Goal: Transaction & Acquisition: Purchase product/service

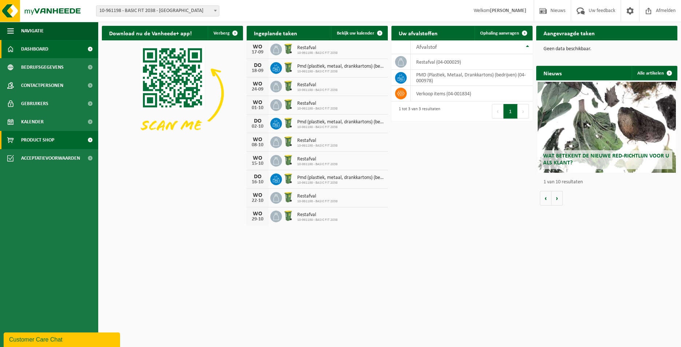
click at [59, 137] on link "Product Shop" at bounding box center [49, 140] width 98 height 18
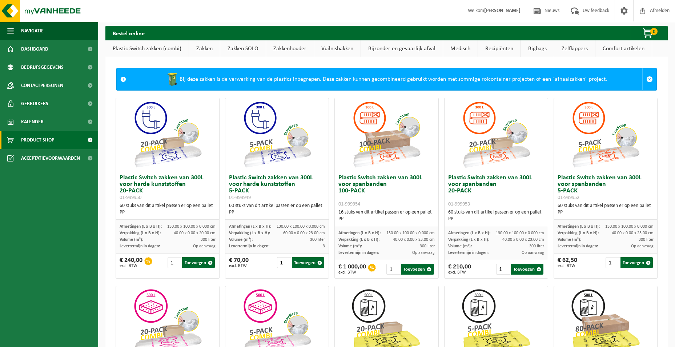
click at [207, 47] on link "Zakken" at bounding box center [204, 48] width 31 height 17
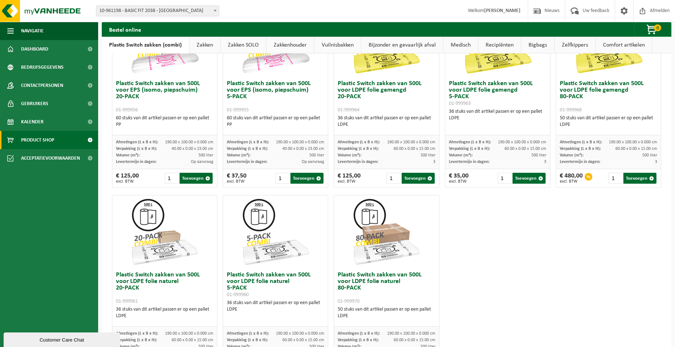
scroll to position [263, 0]
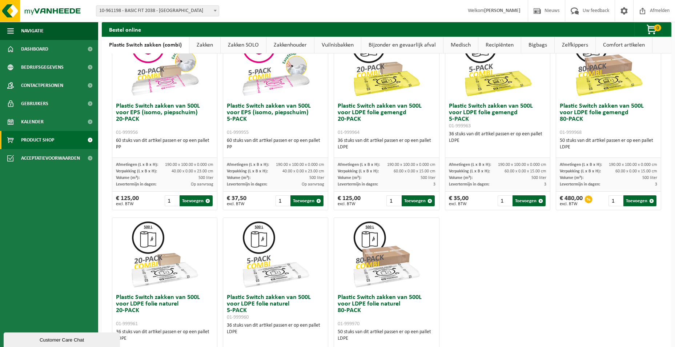
click at [200, 44] on link "Zakken" at bounding box center [204, 45] width 31 height 17
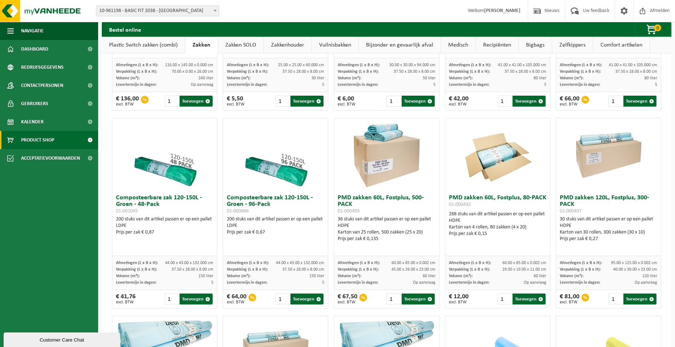
scroll to position [481, 0]
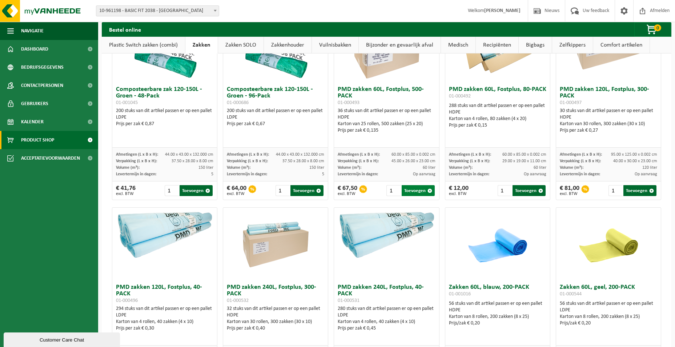
click at [417, 192] on button "Toevoegen" at bounding box center [418, 190] width 33 height 11
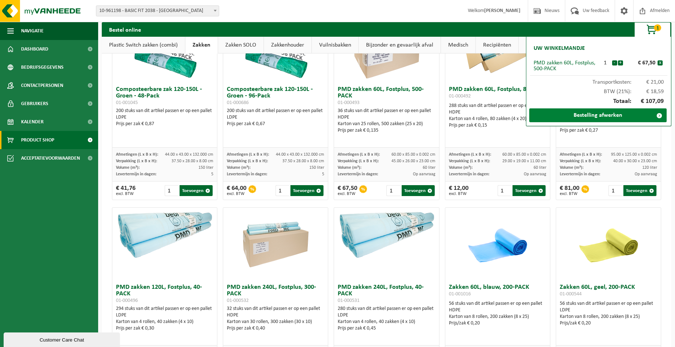
click at [567, 114] on link "Bestelling afwerken" at bounding box center [598, 115] width 137 height 14
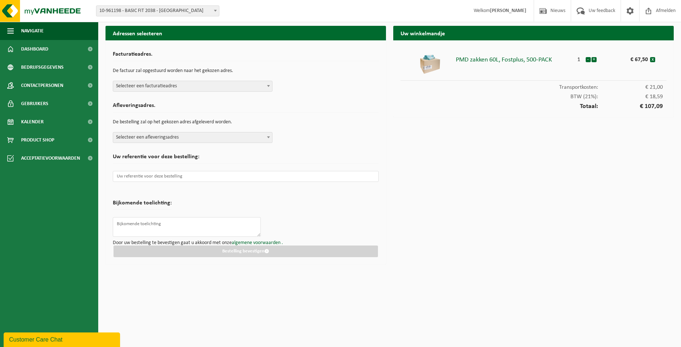
click at [225, 85] on span "Selecteer een facturatieadres" at bounding box center [192, 86] width 159 height 10
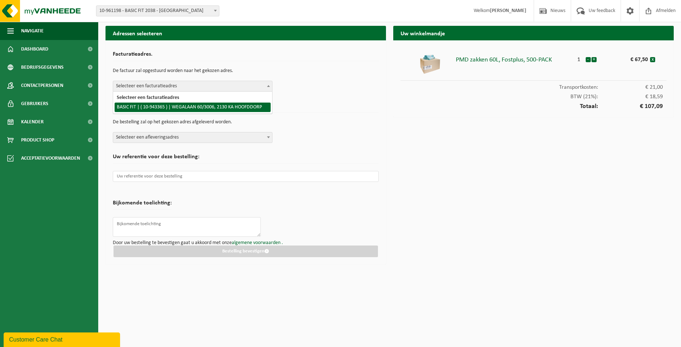
select select "140248"
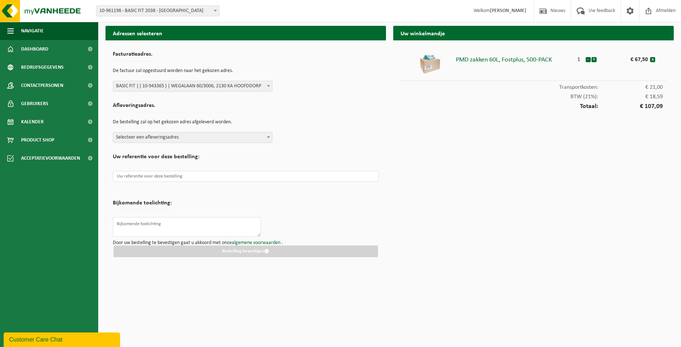
click at [252, 137] on span "Selecteer een afleveringsadres" at bounding box center [192, 137] width 159 height 10
type input "2034"
select select "149904"
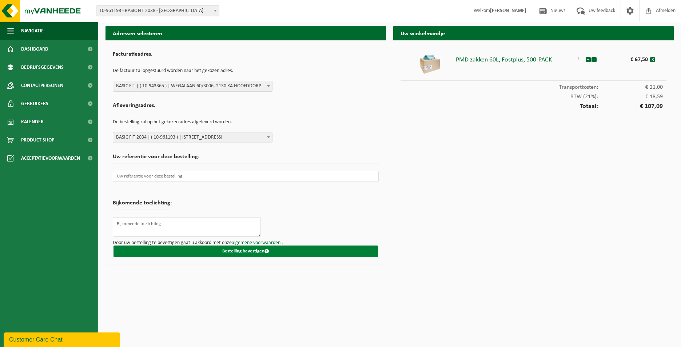
click at [263, 255] on button "Bestelling bevestigen" at bounding box center [245, 251] width 264 height 12
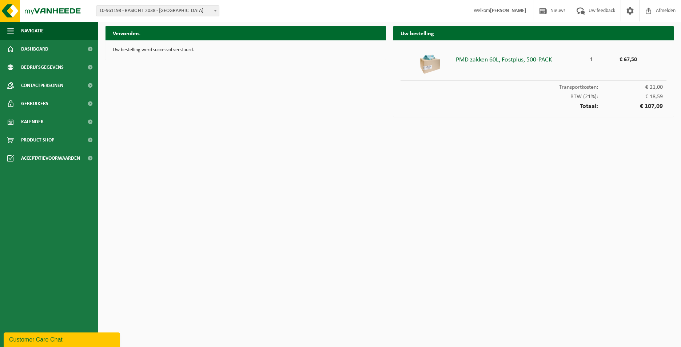
click at [216, 9] on span at bounding box center [215, 10] width 7 height 9
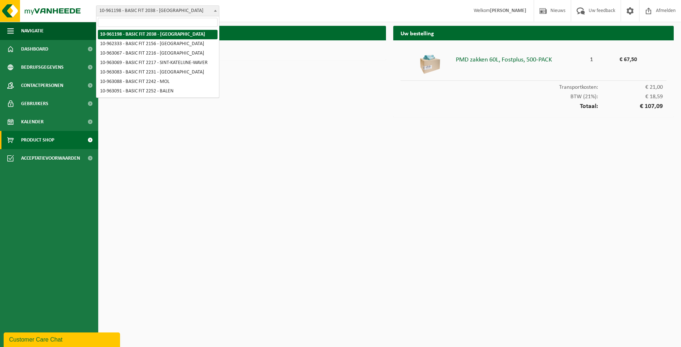
click at [55, 145] on link "Product Shop" at bounding box center [49, 140] width 98 height 18
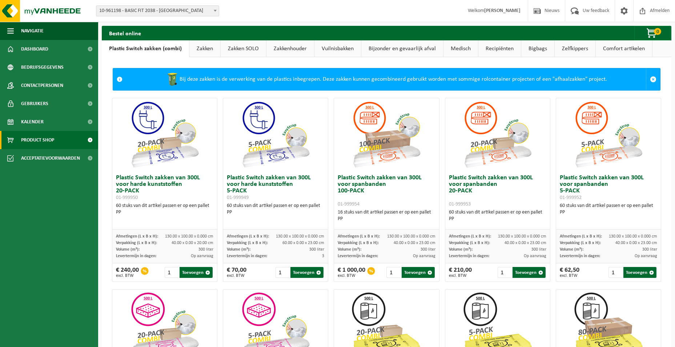
click at [204, 52] on link "Zakken" at bounding box center [204, 48] width 31 height 17
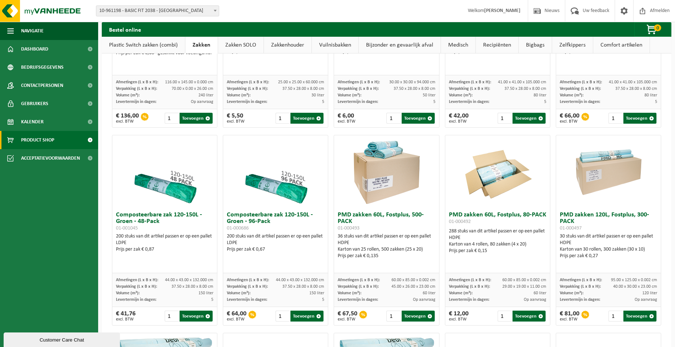
scroll to position [364, 0]
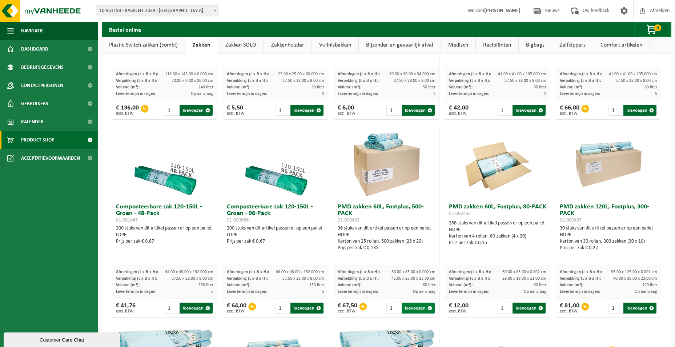
click at [411, 310] on button "Toevoegen" at bounding box center [418, 308] width 33 height 11
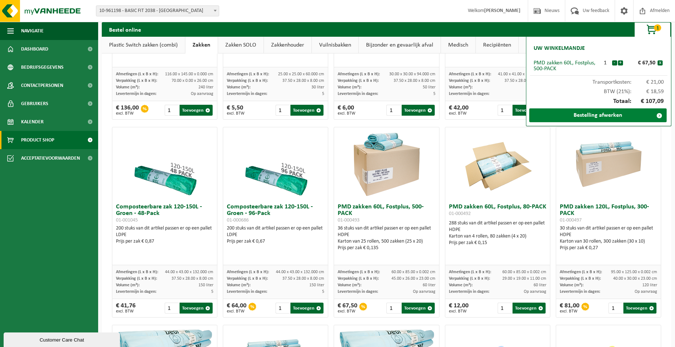
click at [562, 115] on link "Bestelling afwerken" at bounding box center [598, 115] width 137 height 14
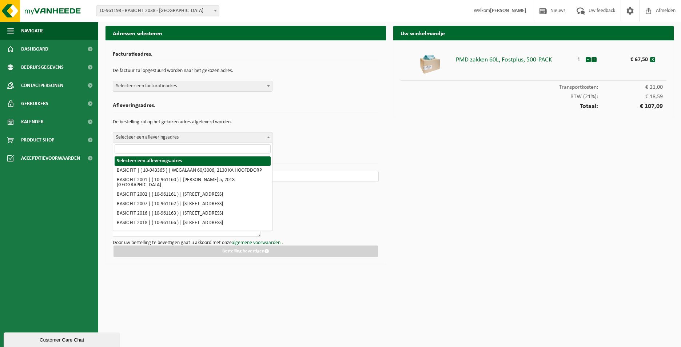
click at [218, 137] on span "Selecteer een afleveringsadres" at bounding box center [192, 137] width 159 height 10
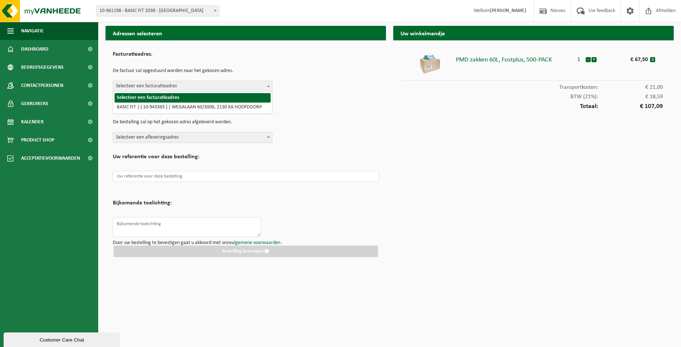
click at [202, 84] on span "Selecteer een facturatieadres" at bounding box center [192, 86] width 159 height 10
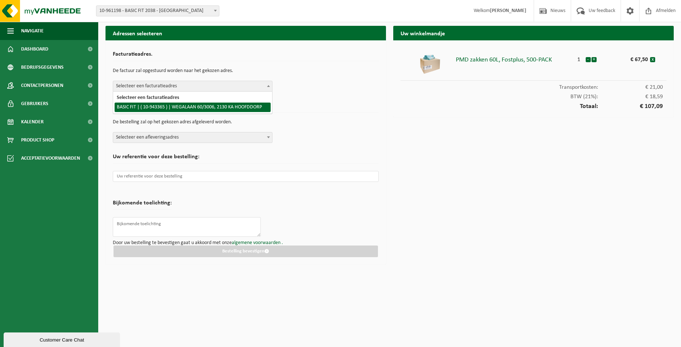
select select "140248"
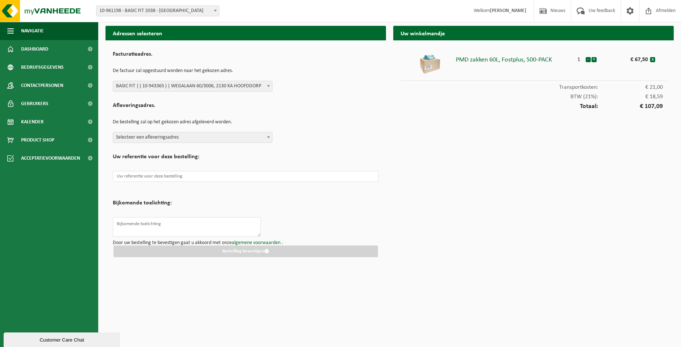
click at [217, 136] on span "Selecteer een afleveringsadres" at bounding box center [192, 137] width 159 height 10
type input "2151"
select select "150646"
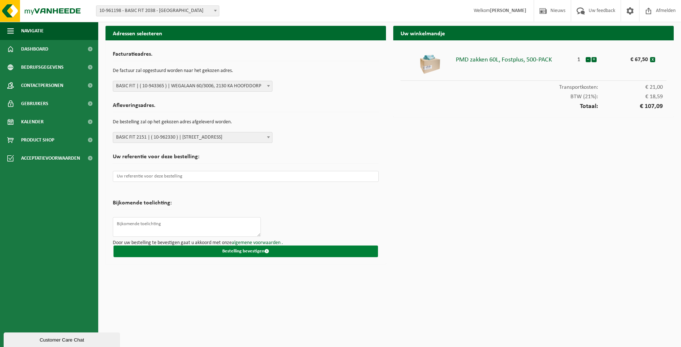
click at [271, 253] on button "Bestelling bevestigen" at bounding box center [245, 251] width 264 height 12
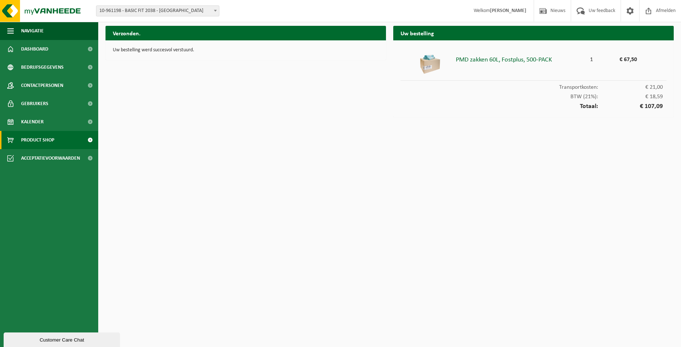
click at [81, 139] on link "Product Shop" at bounding box center [49, 140] width 98 height 18
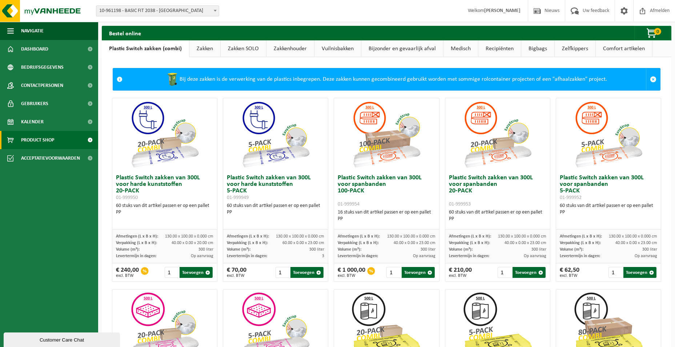
click at [211, 47] on link "Zakken" at bounding box center [204, 48] width 31 height 17
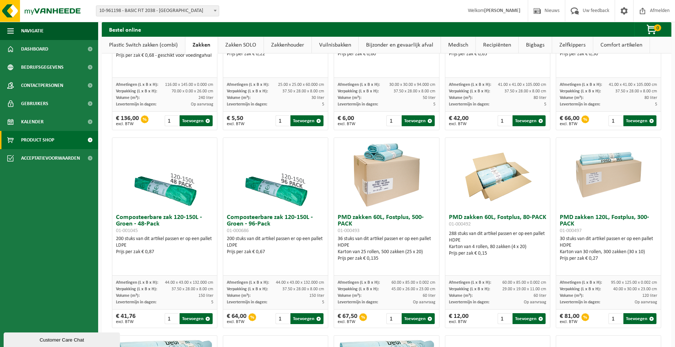
scroll to position [364, 0]
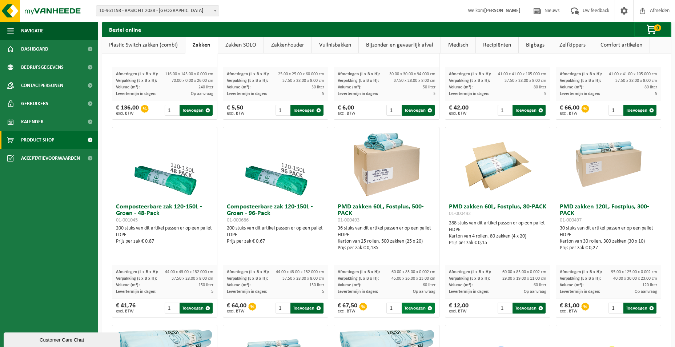
click at [418, 308] on button "Toevoegen" at bounding box center [418, 308] width 33 height 11
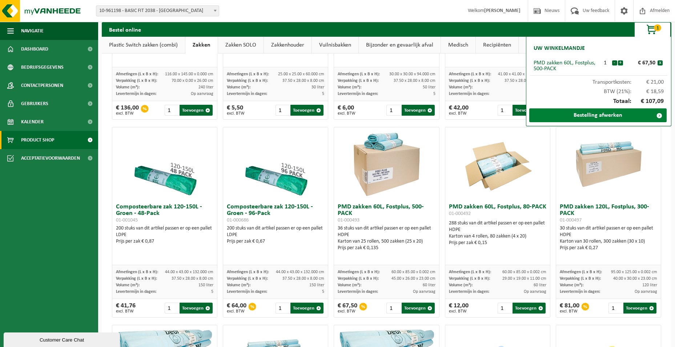
click at [605, 117] on link "Bestelling afwerken" at bounding box center [598, 115] width 137 height 14
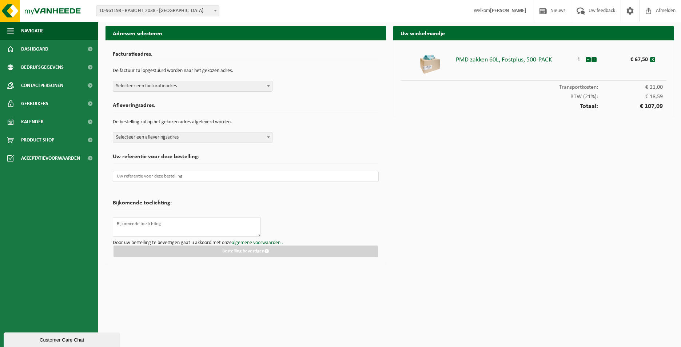
click at [236, 89] on span "Selecteer een facturatieadres" at bounding box center [192, 86] width 159 height 10
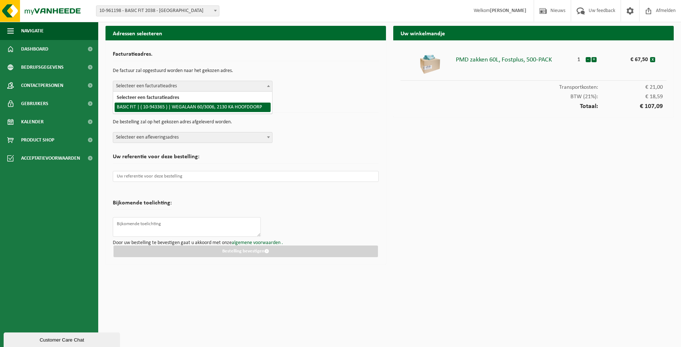
select select "140248"
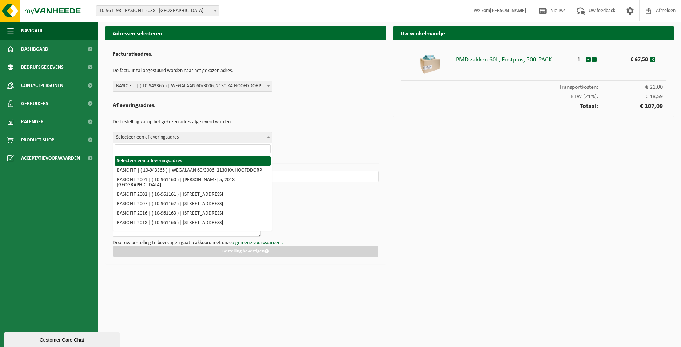
click at [249, 135] on span "Selecteer een afleveringsadres" at bounding box center [192, 137] width 159 height 10
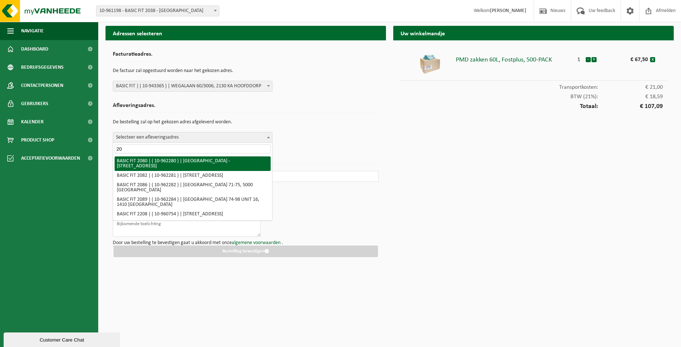
type input "2"
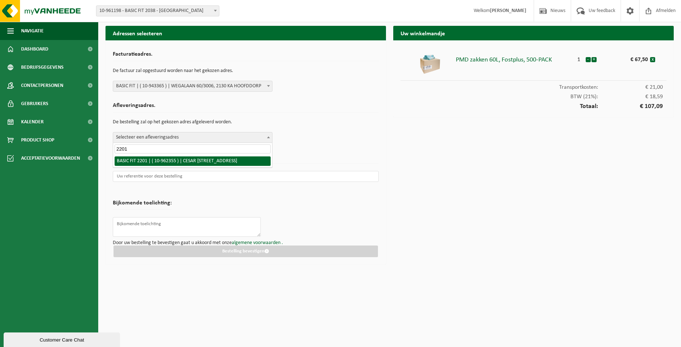
type input "2201"
select select "150668"
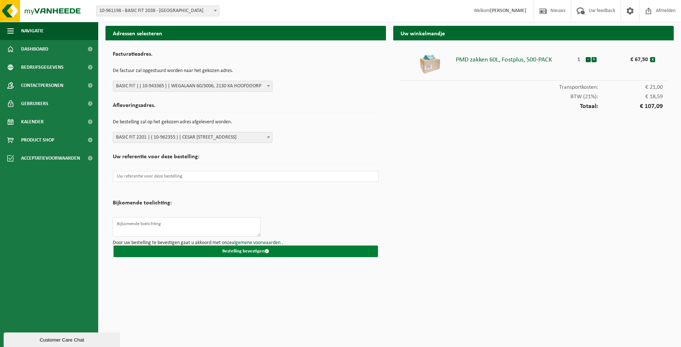
click at [235, 252] on button "Bestelling bevestigen" at bounding box center [245, 251] width 264 height 12
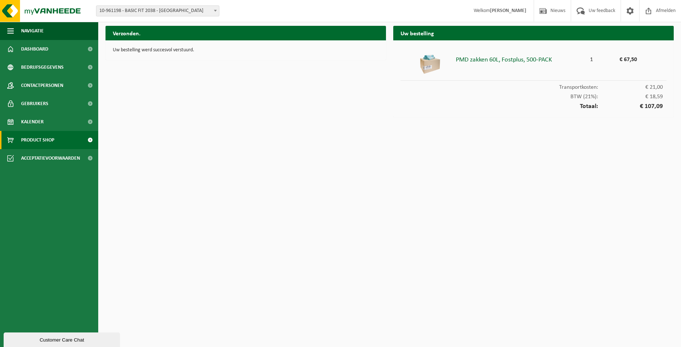
click at [68, 142] on link "Product Shop" at bounding box center [49, 140] width 98 height 18
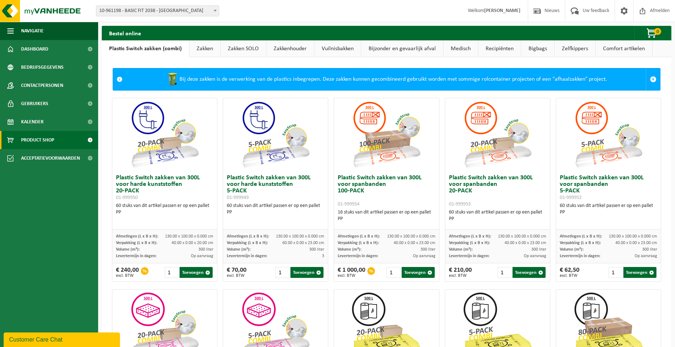
click at [200, 48] on link "Zakken" at bounding box center [204, 48] width 31 height 17
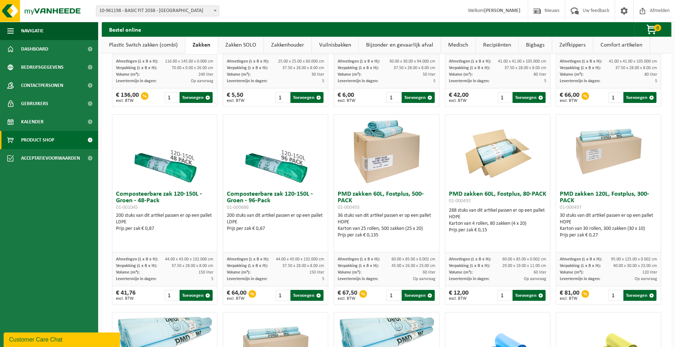
scroll to position [436, 0]
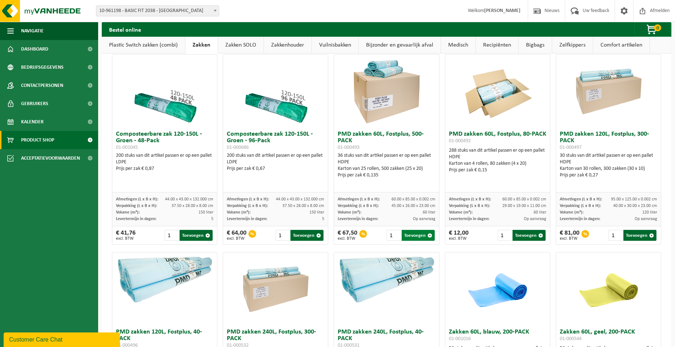
click at [408, 236] on button "Toevoegen" at bounding box center [418, 235] width 33 height 11
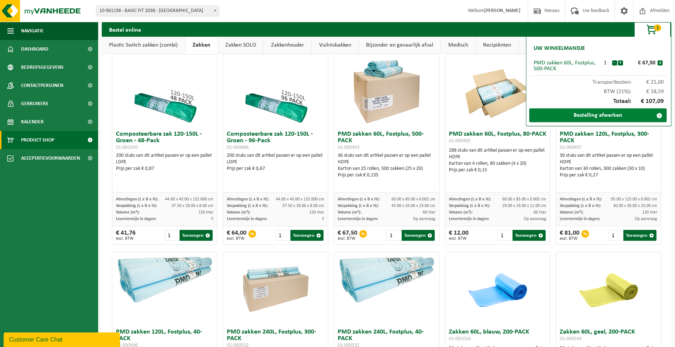
click at [605, 116] on link "Bestelling afwerken" at bounding box center [598, 115] width 137 height 14
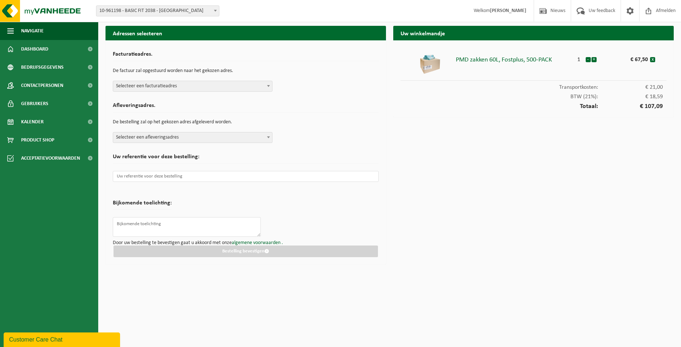
click at [265, 83] on span at bounding box center [268, 85] width 7 height 9
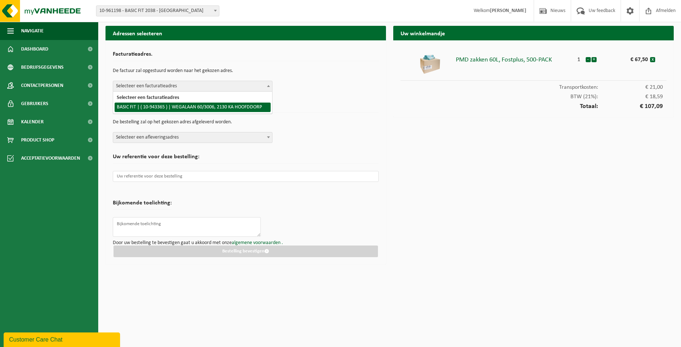
select select "140248"
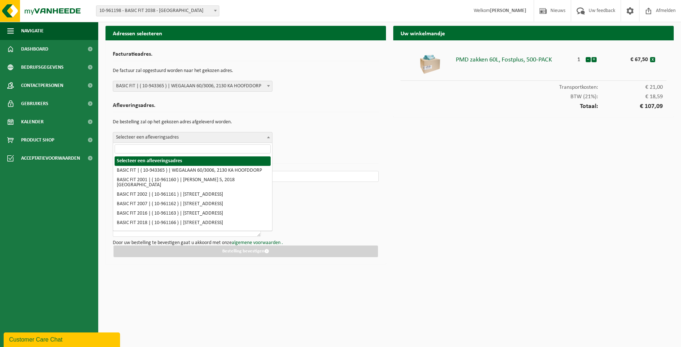
click at [255, 138] on span "Selecteer een afleveringsadres" at bounding box center [192, 137] width 159 height 10
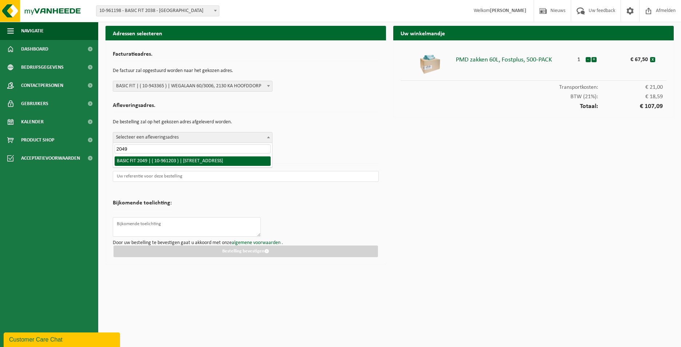
type input "2049"
select select "149913"
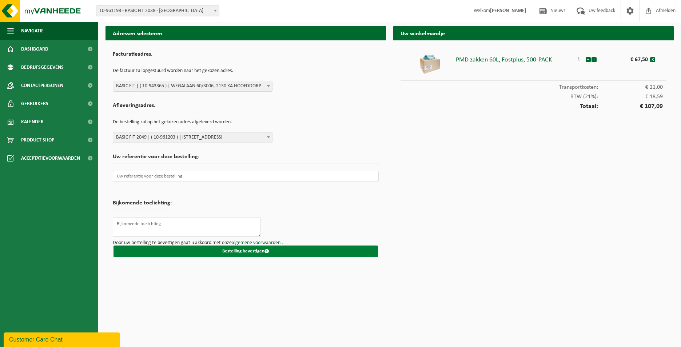
click at [258, 248] on button "Bestelling bevestigen" at bounding box center [245, 251] width 264 height 12
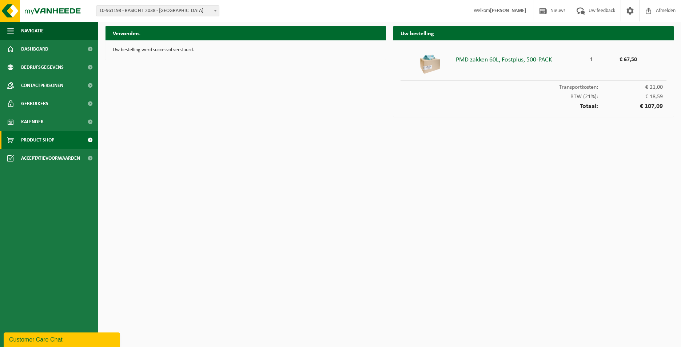
click at [56, 140] on link "Product Shop" at bounding box center [49, 140] width 98 height 18
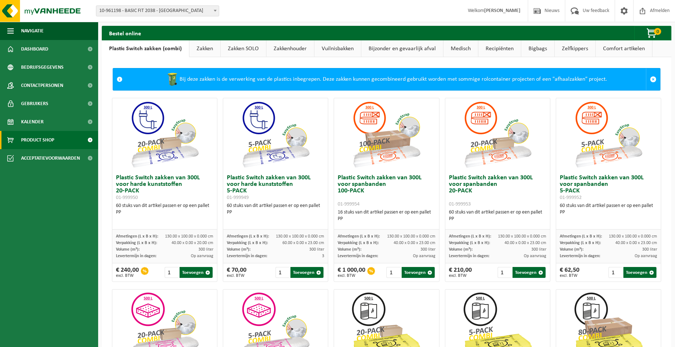
click at [215, 48] on link "Zakken" at bounding box center [204, 48] width 31 height 17
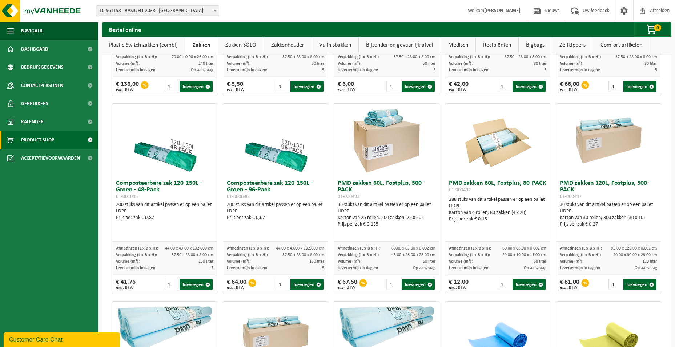
scroll to position [436, 0]
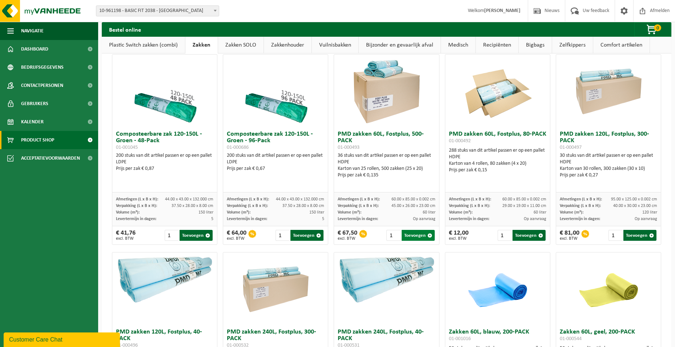
click at [422, 234] on button "Toevoegen" at bounding box center [418, 235] width 33 height 11
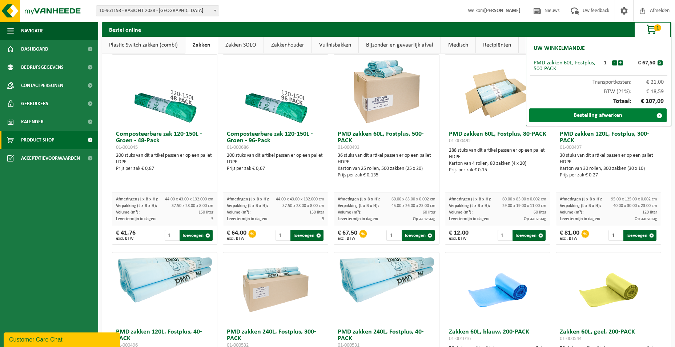
click at [594, 115] on link "Bestelling afwerken" at bounding box center [598, 115] width 137 height 14
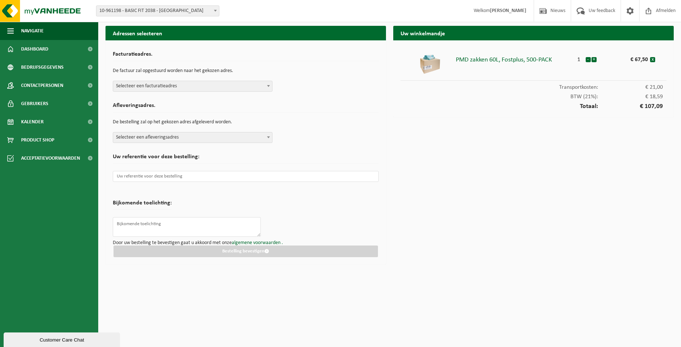
click at [231, 83] on span "Selecteer een facturatieadres" at bounding box center [192, 86] width 159 height 10
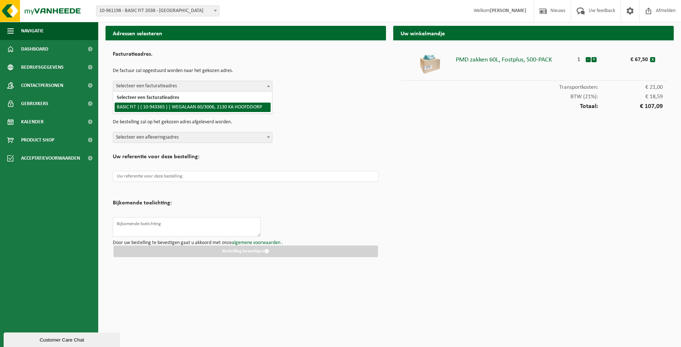
select select "140248"
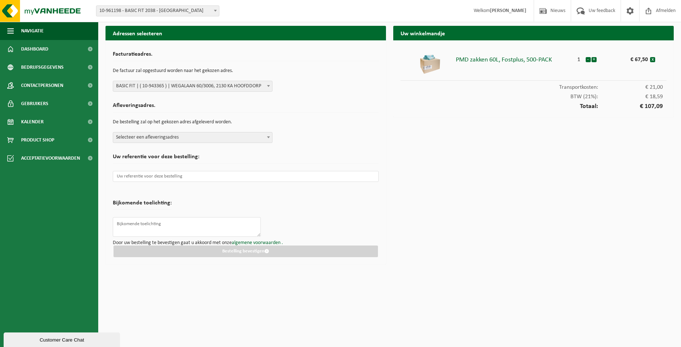
click at [230, 136] on span "Selecteer een afleveringsadres" at bounding box center [192, 137] width 159 height 10
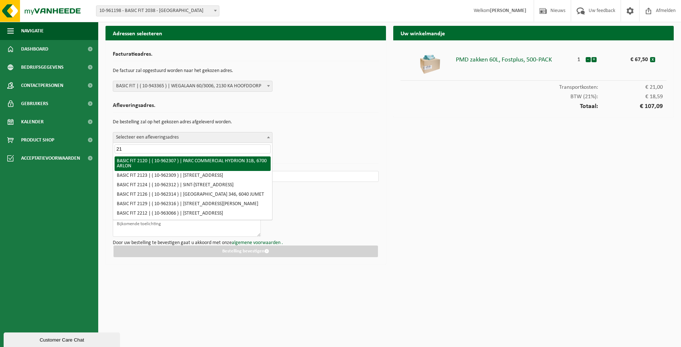
type input "2"
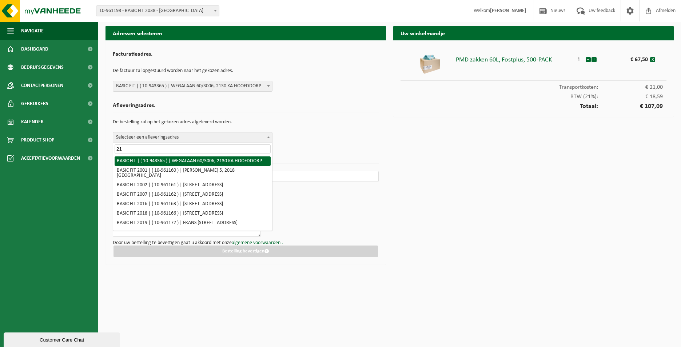
type input "2"
